Goal: Task Accomplishment & Management: Complete application form

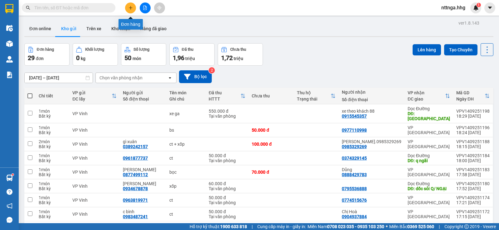
click at [131, 8] on icon "plus" at bounding box center [130, 8] width 4 height 4
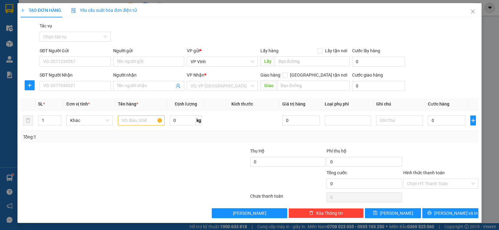
click at [86, 55] on div "SĐT Người Gửi" at bounding box center [75, 51] width 71 height 9
click at [85, 61] on input "SĐT Người Gửi" at bounding box center [75, 62] width 71 height 10
click at [103, 159] on div at bounding box center [96, 159] width 153 height 22
click at [102, 86] on input "SĐT Người Nhận" at bounding box center [75, 86] width 71 height 10
type input "0935514488"
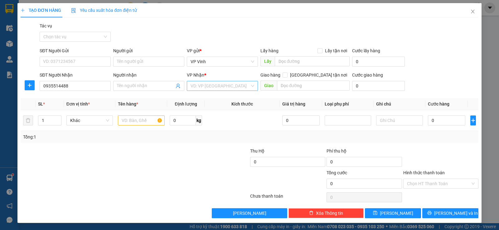
click at [206, 84] on input "search" at bounding box center [220, 85] width 59 height 9
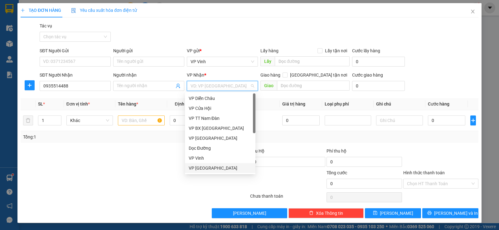
click at [210, 165] on div "VP [GEOGRAPHIC_DATA]" at bounding box center [220, 168] width 63 height 7
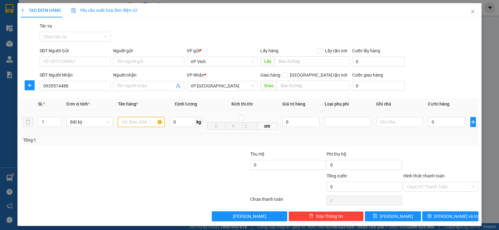
click at [138, 123] on input "text" at bounding box center [141, 122] width 47 height 10
click at [287, 76] on input "[GEOGRAPHIC_DATA] tận nơi" at bounding box center [285, 75] width 4 height 4
checkbox input "true"
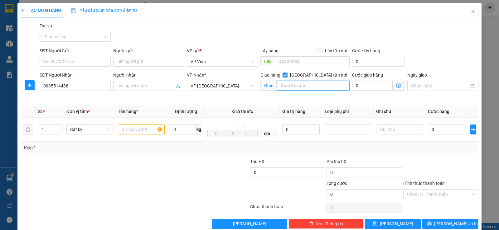
click at [295, 90] on input "text" at bounding box center [313, 86] width 73 height 10
type input "K20/56"
drag, startPoint x: 293, startPoint y: 88, endPoint x: 260, endPoint y: 88, distance: 33.1
click at [260, 88] on span "Giao K20/56" at bounding box center [305, 86] width 90 height 10
type input "SHIP TẬN NƠI"
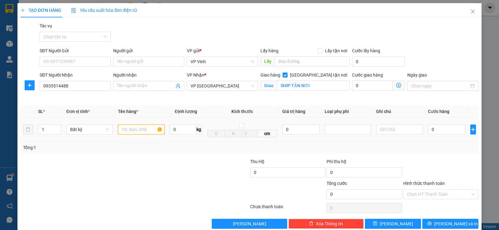
click at [151, 133] on input "text" at bounding box center [141, 130] width 47 height 10
click at [156, 131] on input "Bọc trắng - đầu ghi hì" at bounding box center [141, 130] width 47 height 10
drag, startPoint x: 156, startPoint y: 131, endPoint x: 167, endPoint y: 130, distance: 10.4
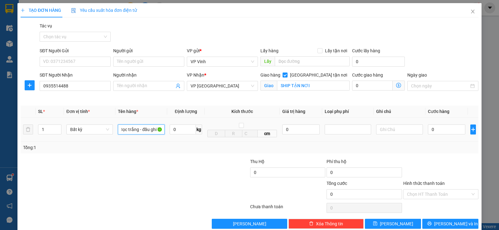
click at [167, 130] on tr "1 Bất kỳ Bọc trắng - đầu ghi hì 0 kg cm 0 0" at bounding box center [250, 130] width 458 height 24
type input "Bọc trắng - đầu ghi hình"
click at [428, 133] on input "0" at bounding box center [446, 130] width 37 height 10
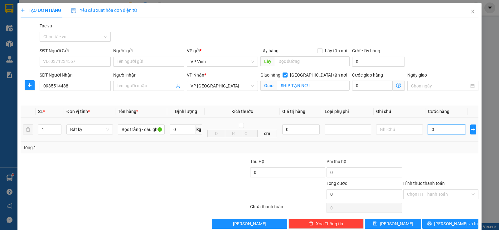
type input "1"
type input "10"
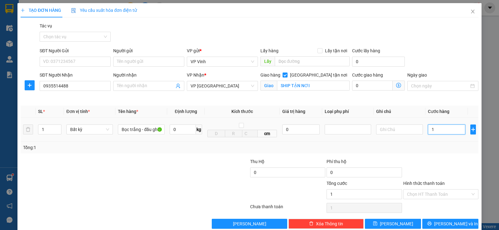
type input "10"
type input "100"
type input "1.000"
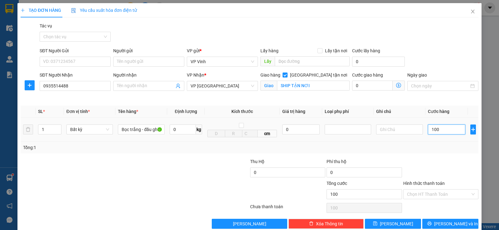
type input "1.000"
type input "10.000"
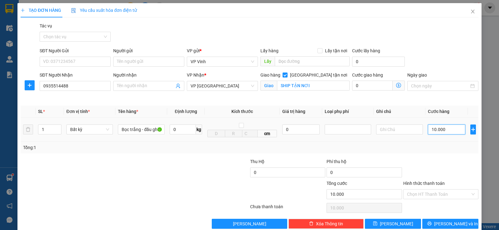
type input "100.000"
click at [457, 225] on span "[PERSON_NAME] và In" at bounding box center [456, 224] width 44 height 7
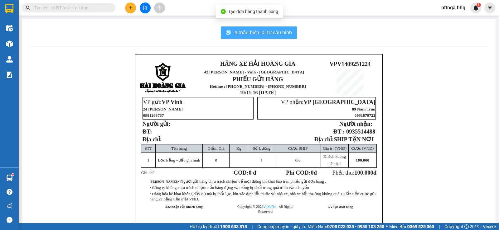
click at [278, 32] on span "In mẫu biên lai tự cấu hình" at bounding box center [262, 33] width 59 height 8
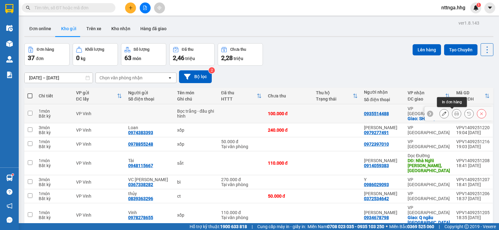
click at [454, 113] on icon at bounding box center [456, 114] width 4 height 4
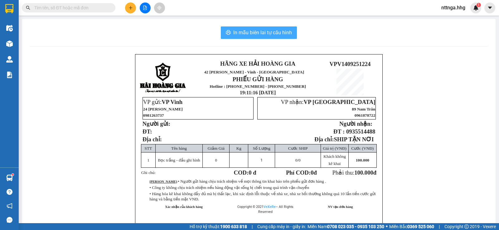
click at [269, 34] on span "In mẫu biên lai tự cấu hình" at bounding box center [262, 33] width 59 height 8
